Goal: Task Accomplishment & Management: Manage account settings

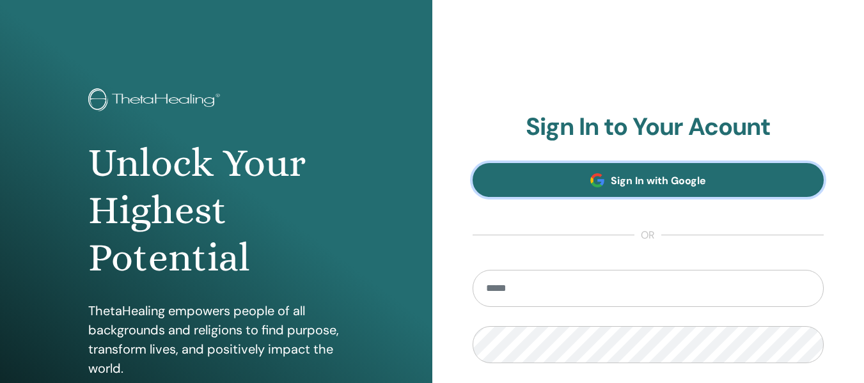
click at [635, 174] on span "Sign In with Google" at bounding box center [658, 180] width 95 height 13
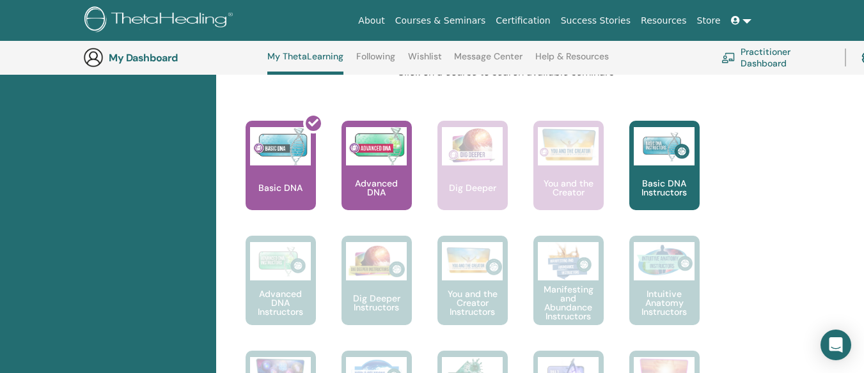
scroll to position [515, 0]
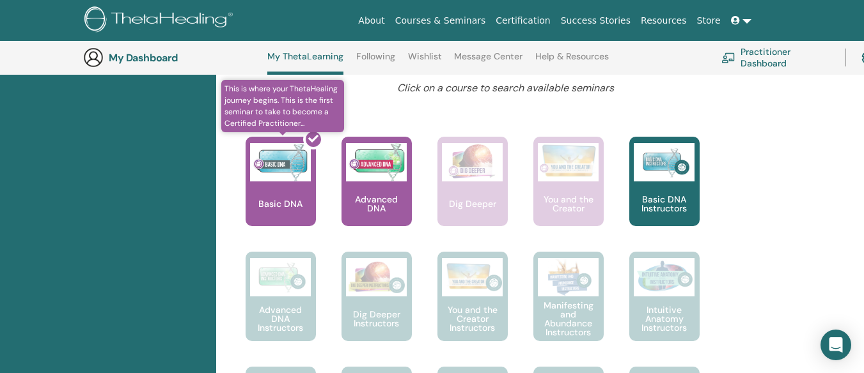
click at [283, 179] on div at bounding box center [288, 186] width 70 height 115
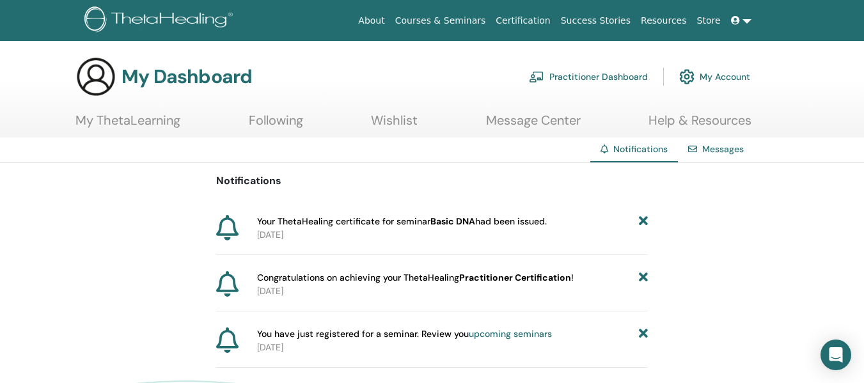
drag, startPoint x: 462, startPoint y: 222, endPoint x: 496, endPoint y: 218, distance: 34.1
click at [462, 222] on b "Basic DNA" at bounding box center [452, 221] width 45 height 12
click at [543, 223] on span "Your ThetaHealing certificate for seminar Basic DNA had been issued." at bounding box center [402, 221] width 290 height 13
click at [709, 155] on div "Messages" at bounding box center [716, 149] width 76 height 24
click at [715, 153] on link "Messages" at bounding box center [723, 149] width 42 height 12
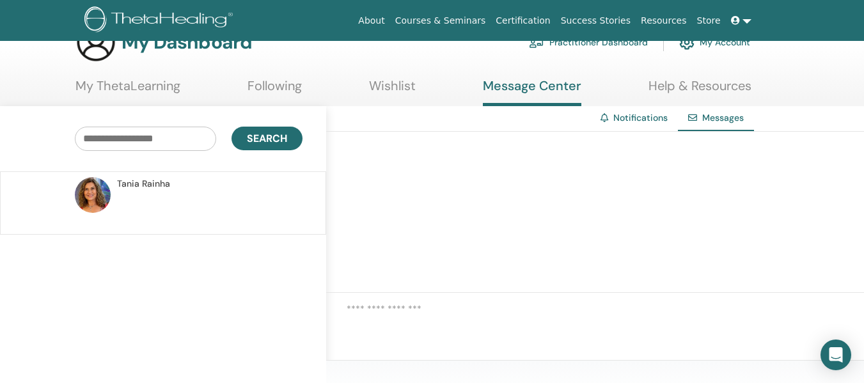
scroll to position [32, 0]
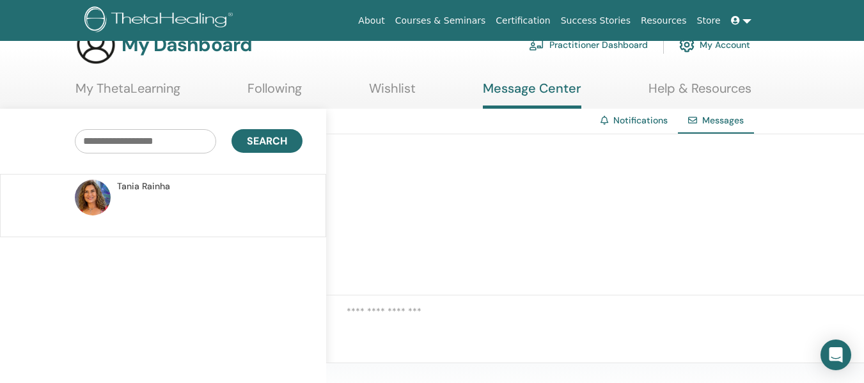
click at [630, 123] on link "Notifications" at bounding box center [640, 120] width 54 height 12
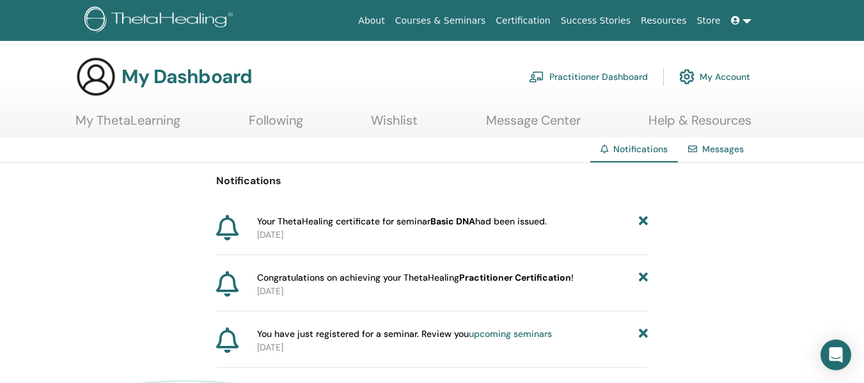
click at [287, 277] on span "Congratulations on achieving your ThetaHealing Practitioner Certification !" at bounding box center [415, 277] width 316 height 13
click at [551, 13] on link "Certification" at bounding box center [522, 21] width 65 height 24
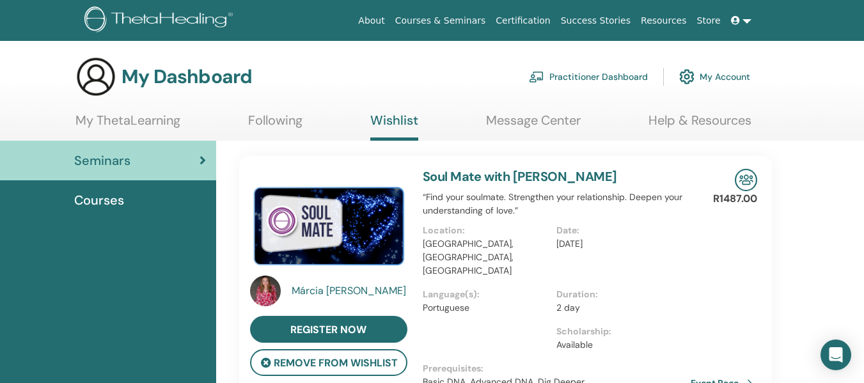
click at [743, 24] on link at bounding box center [741, 21] width 31 height 24
click at [116, 199] on span "Courses" at bounding box center [99, 200] width 50 height 19
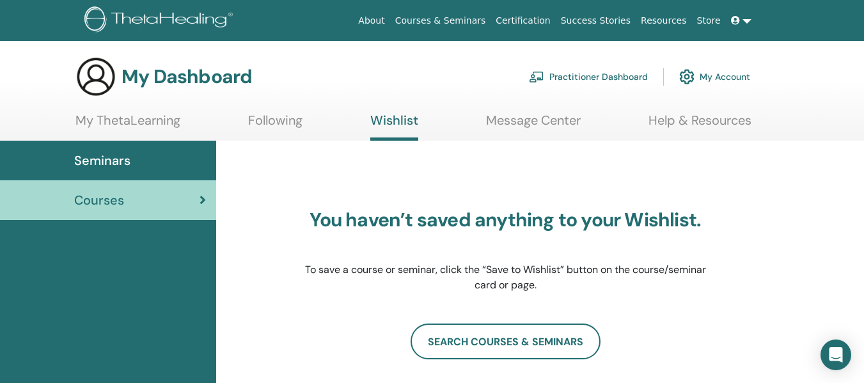
click at [748, 23] on link at bounding box center [741, 21] width 31 height 24
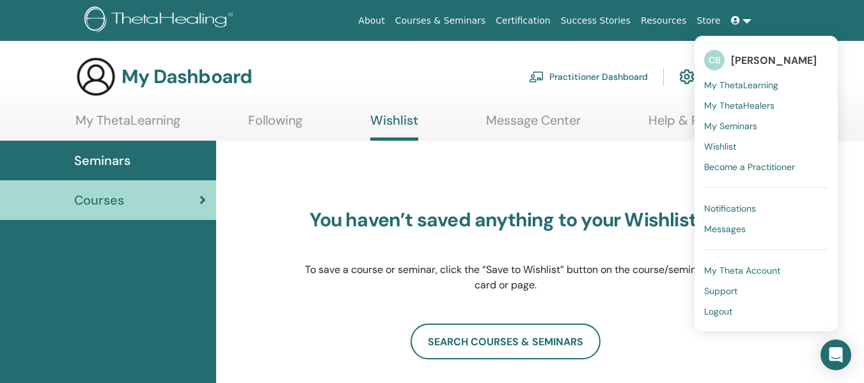
click at [730, 232] on span "Messages" at bounding box center [725, 229] width 42 height 12
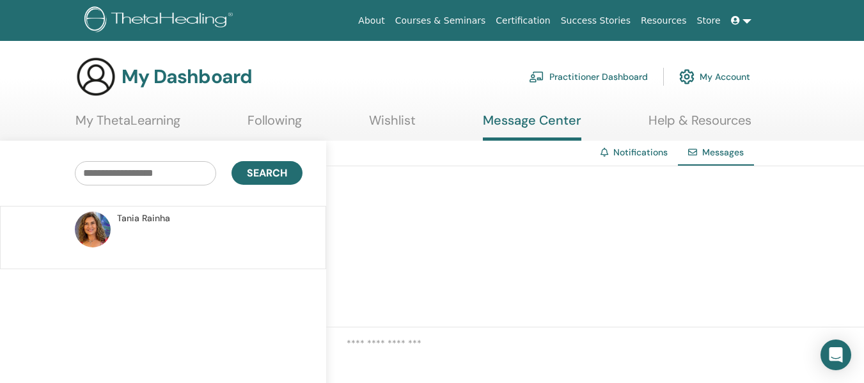
click at [634, 156] on link "Notifications" at bounding box center [640, 152] width 54 height 12
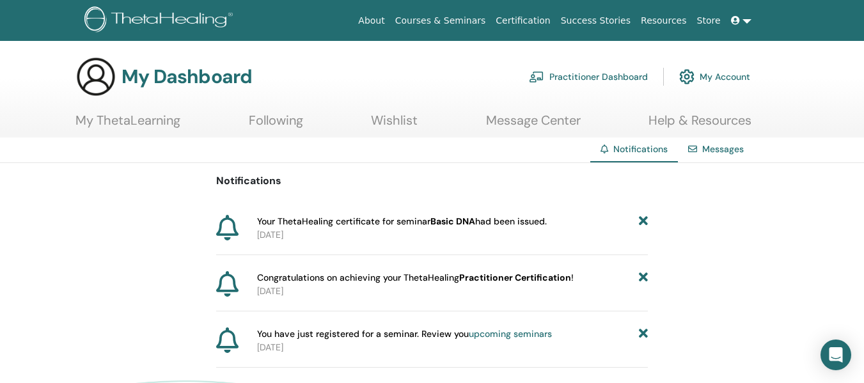
click at [457, 221] on b "Basic DNA" at bounding box center [452, 221] width 45 height 12
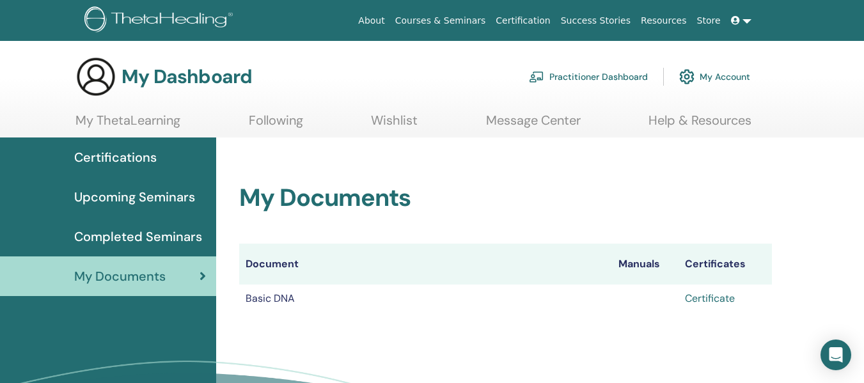
click at [713, 299] on link "Certificate" at bounding box center [710, 298] width 50 height 13
click at [744, 20] on link at bounding box center [741, 21] width 31 height 24
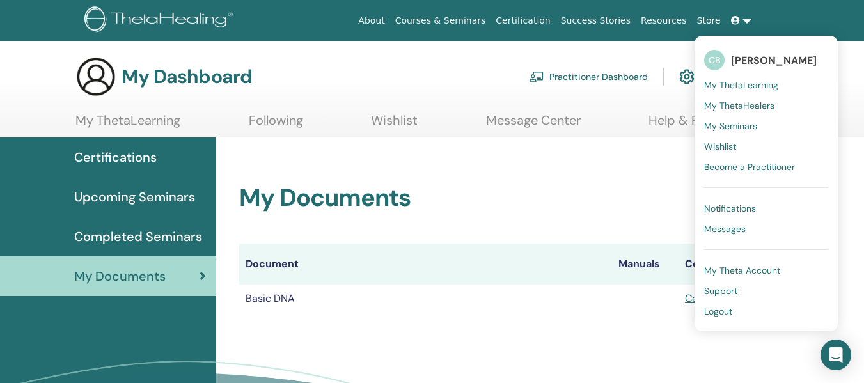
click at [750, 59] on span "[PERSON_NAME]" at bounding box center [774, 60] width 86 height 13
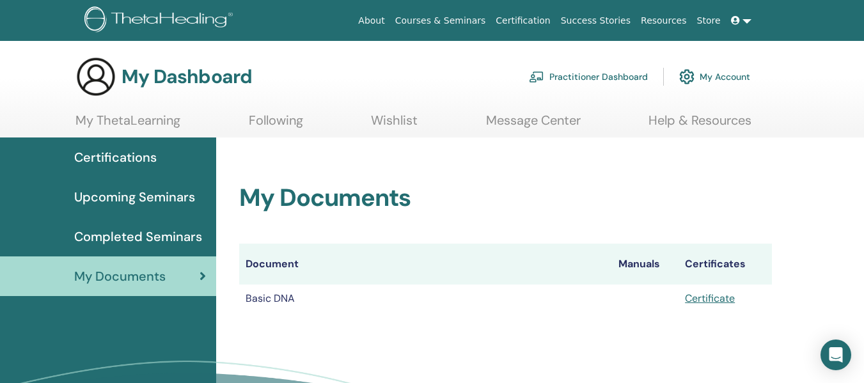
click at [747, 19] on link at bounding box center [741, 21] width 31 height 24
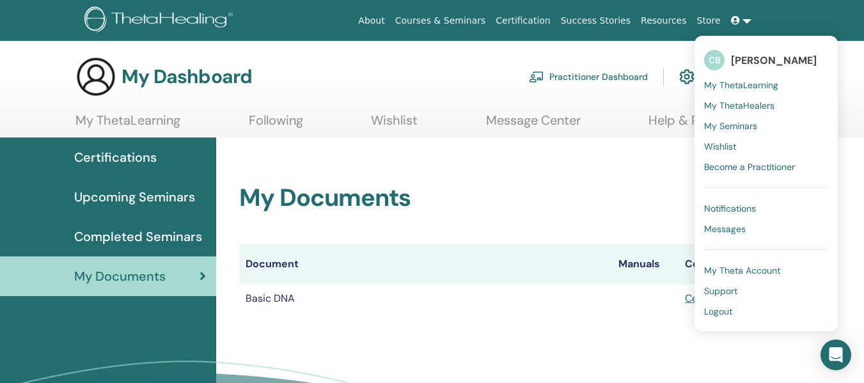
click at [719, 59] on span "CB" at bounding box center [714, 60] width 20 height 20
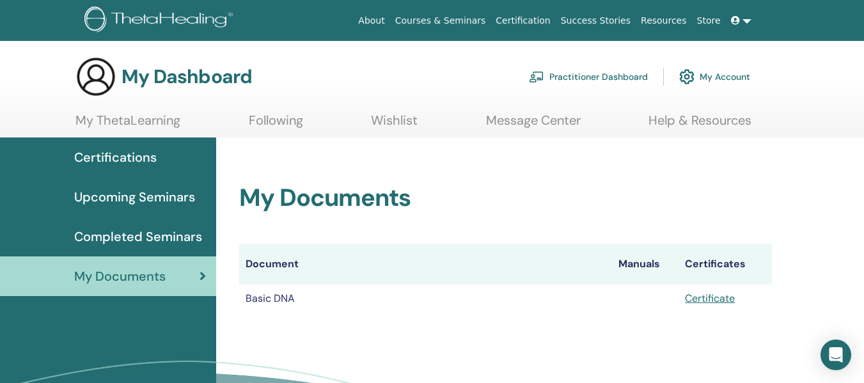
click at [726, 74] on link "My Account" at bounding box center [714, 77] width 71 height 28
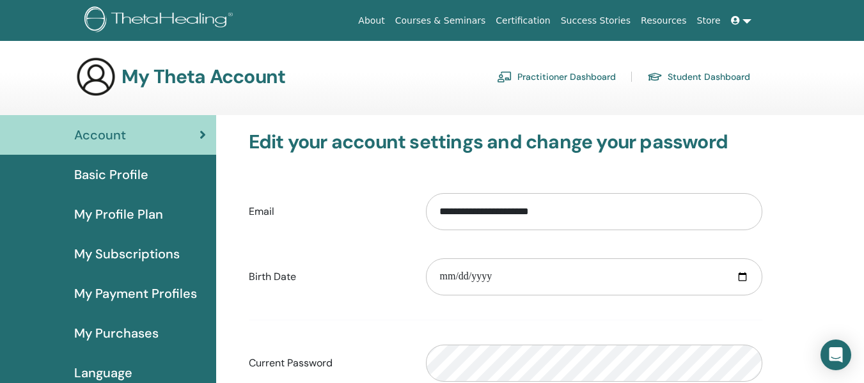
click at [132, 174] on span "Basic Profile" at bounding box center [111, 174] width 74 height 19
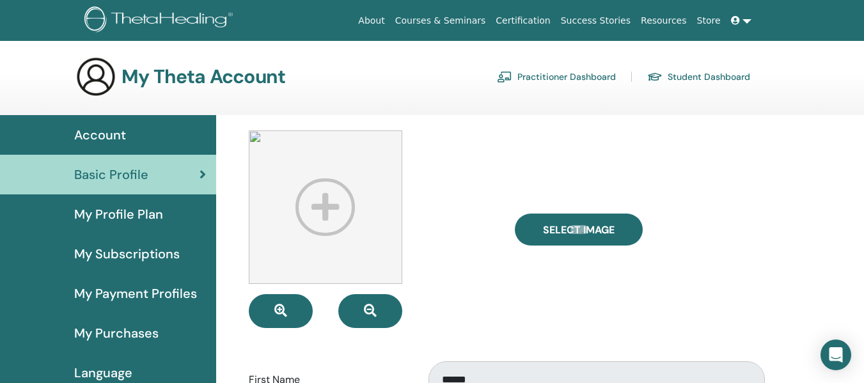
click at [701, 79] on link "Student Dashboard" at bounding box center [698, 76] width 103 height 20
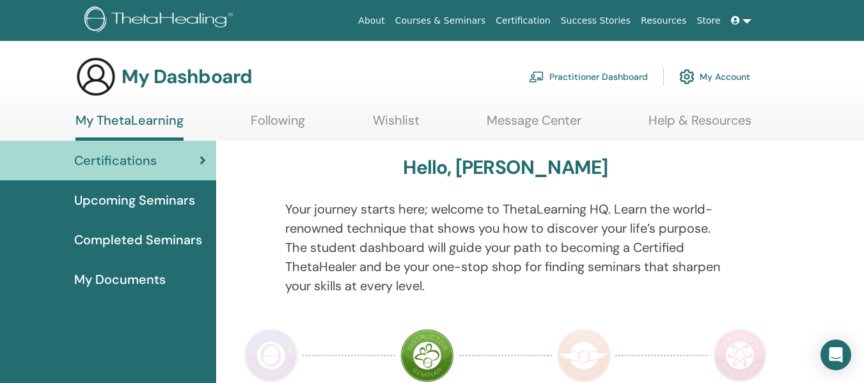
click at [719, 77] on link "My Account" at bounding box center [714, 77] width 71 height 28
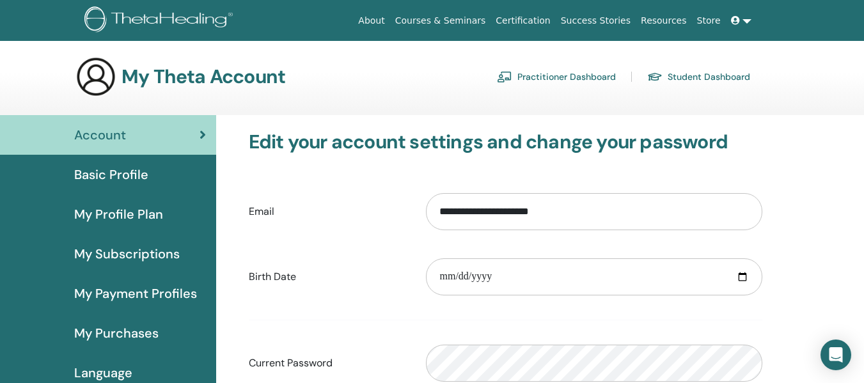
click at [149, 173] on div "Basic Profile" at bounding box center [108, 174] width 196 height 19
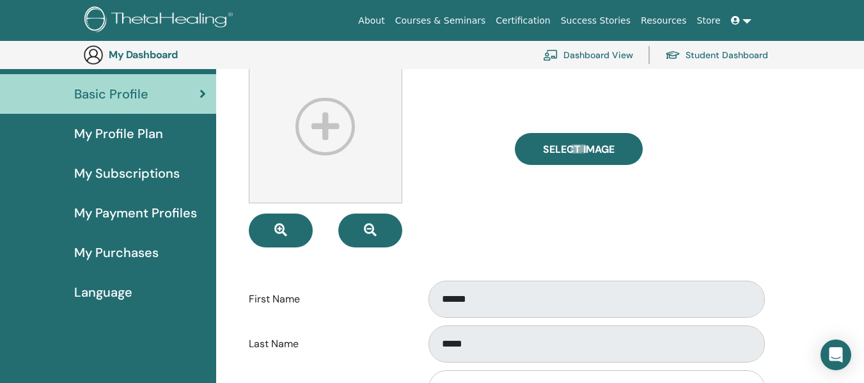
scroll to position [108, 0]
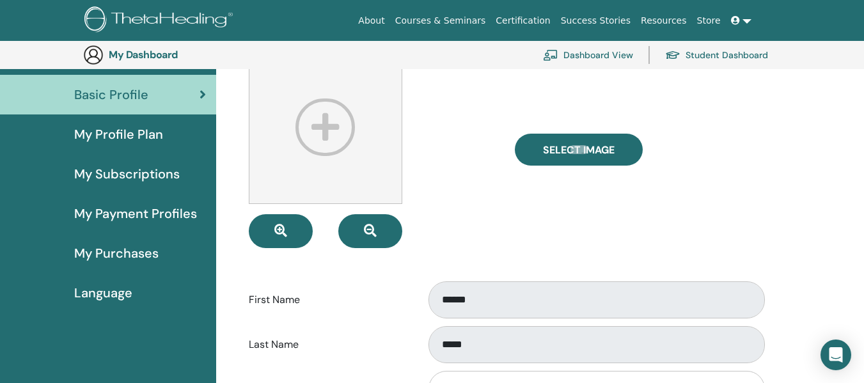
click at [159, 128] on span "My Profile Plan" at bounding box center [118, 134] width 89 height 19
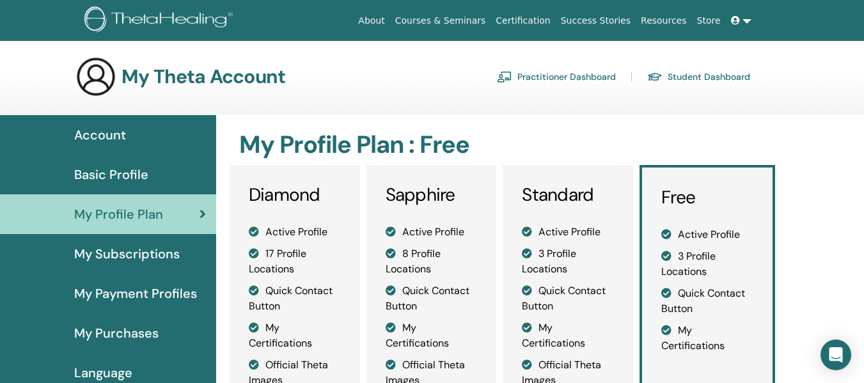
click at [171, 250] on span "My Subscriptions" at bounding box center [126, 253] width 105 height 19
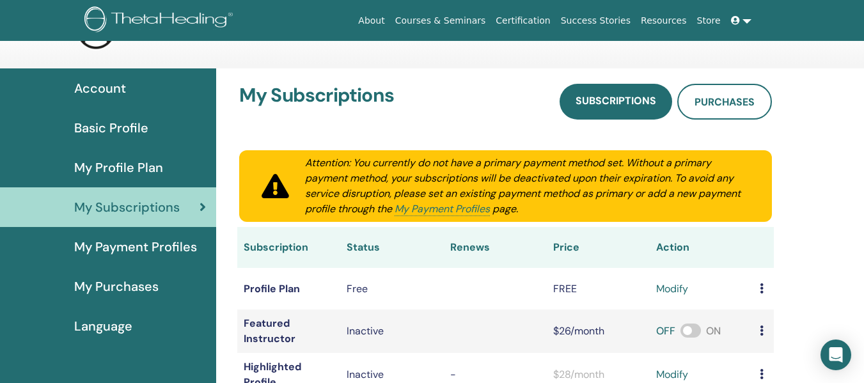
scroll to position [44, 0]
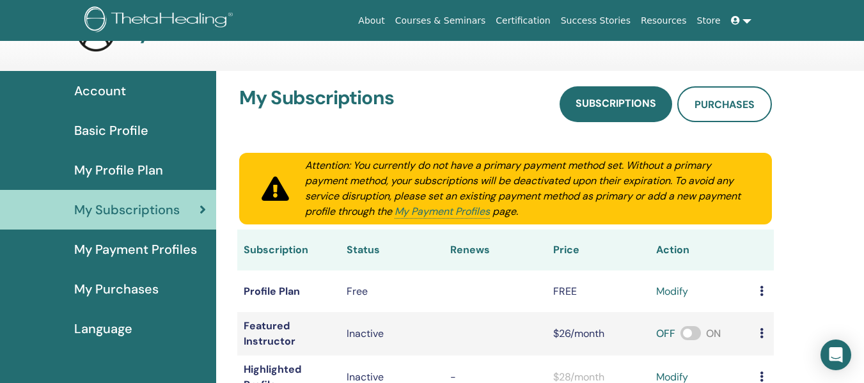
click at [158, 129] on div "Basic Profile" at bounding box center [108, 130] width 196 height 19
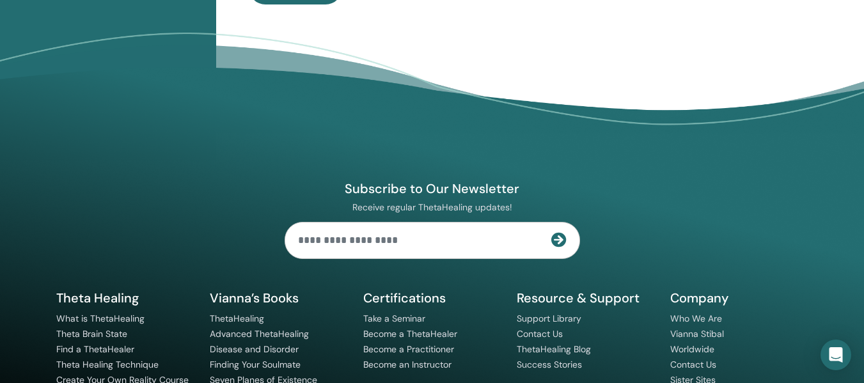
scroll to position [988, 0]
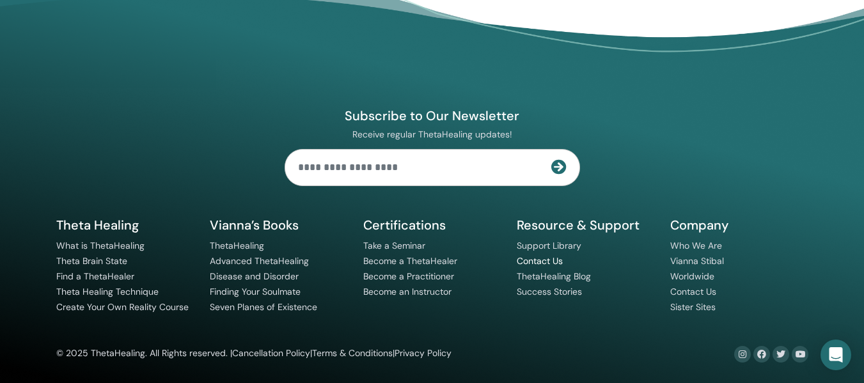
click at [547, 262] on link "Contact Us" at bounding box center [540, 261] width 46 height 12
